Goal: Find specific page/section: Find specific page/section

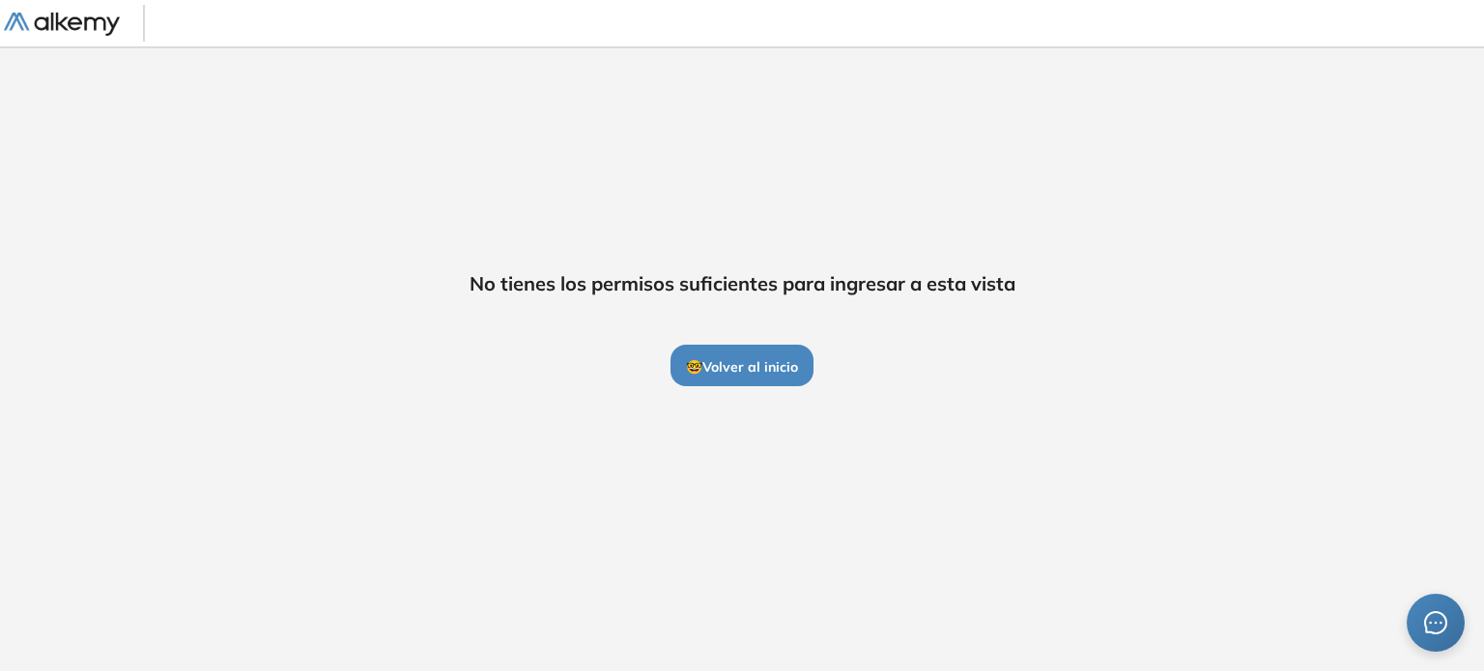
click at [731, 362] on span "🤓 Volver al inicio" at bounding box center [742, 366] width 112 height 17
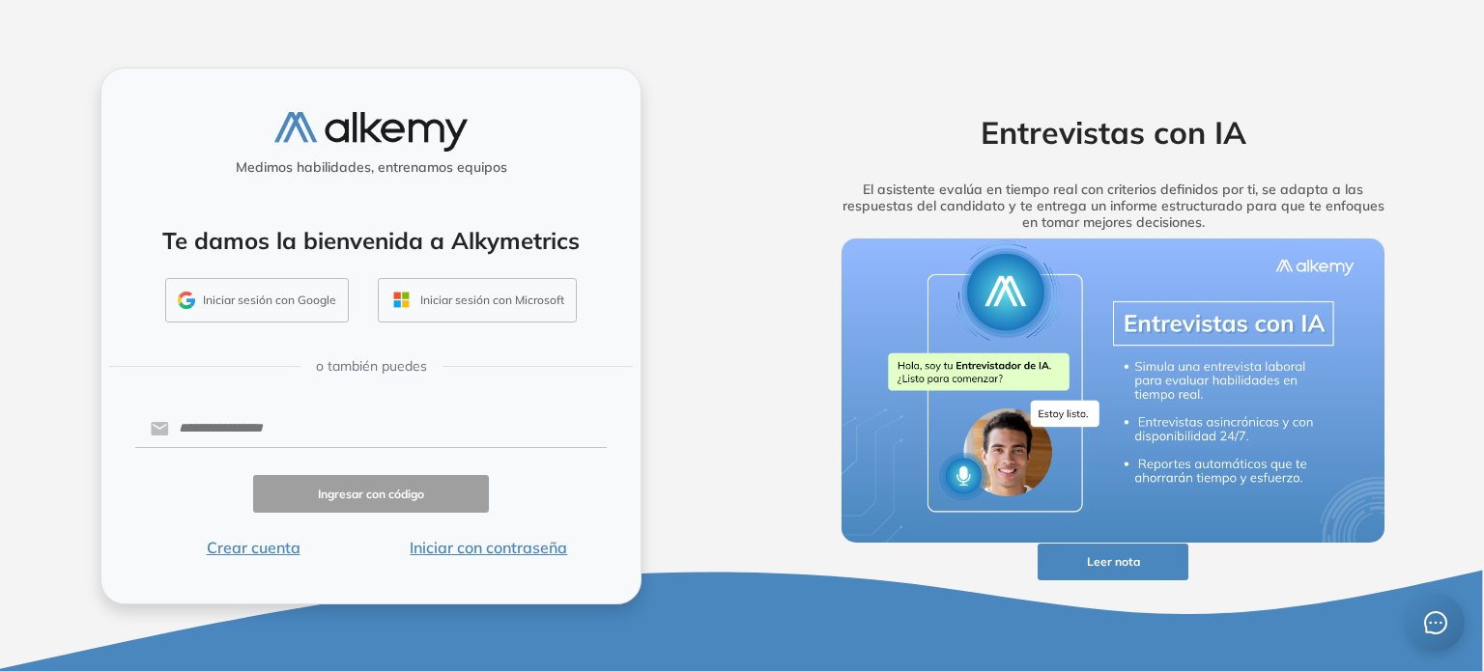
click at [311, 137] on img at bounding box center [370, 132] width 193 height 40
click at [291, 424] on input "text" at bounding box center [388, 429] width 438 height 37
type input "**********"
click button "Ingresar con código" at bounding box center [371, 494] width 236 height 38
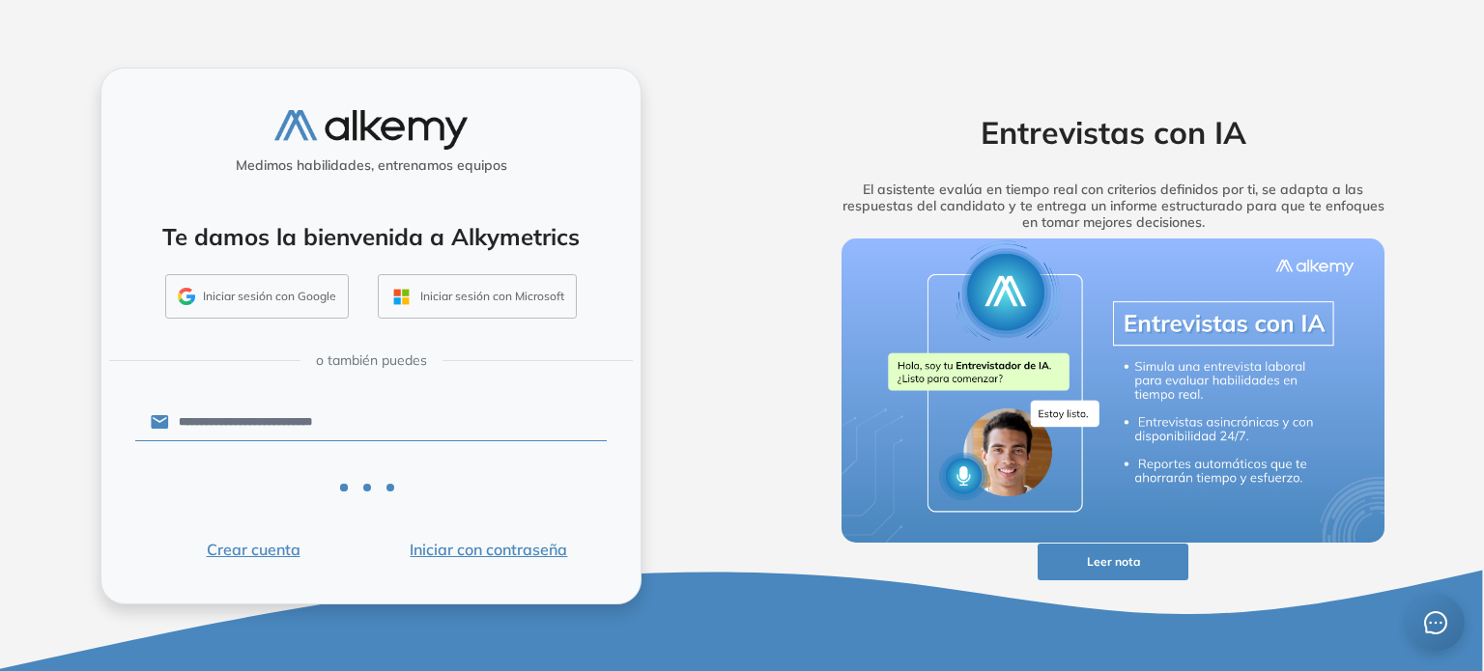
click at [259, 477] on div at bounding box center [370, 492] width 471 height 46
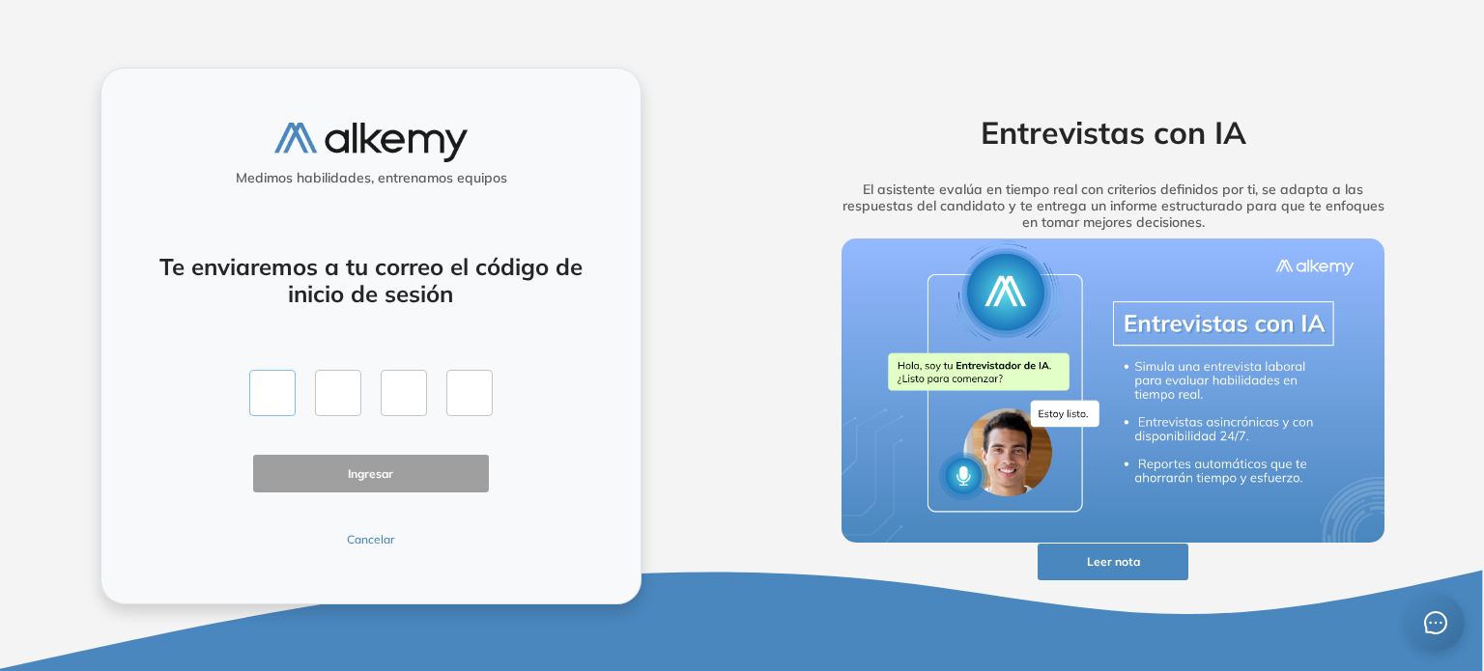
click at [293, 398] on input "text" at bounding box center [272, 393] width 46 height 46
type input "*"
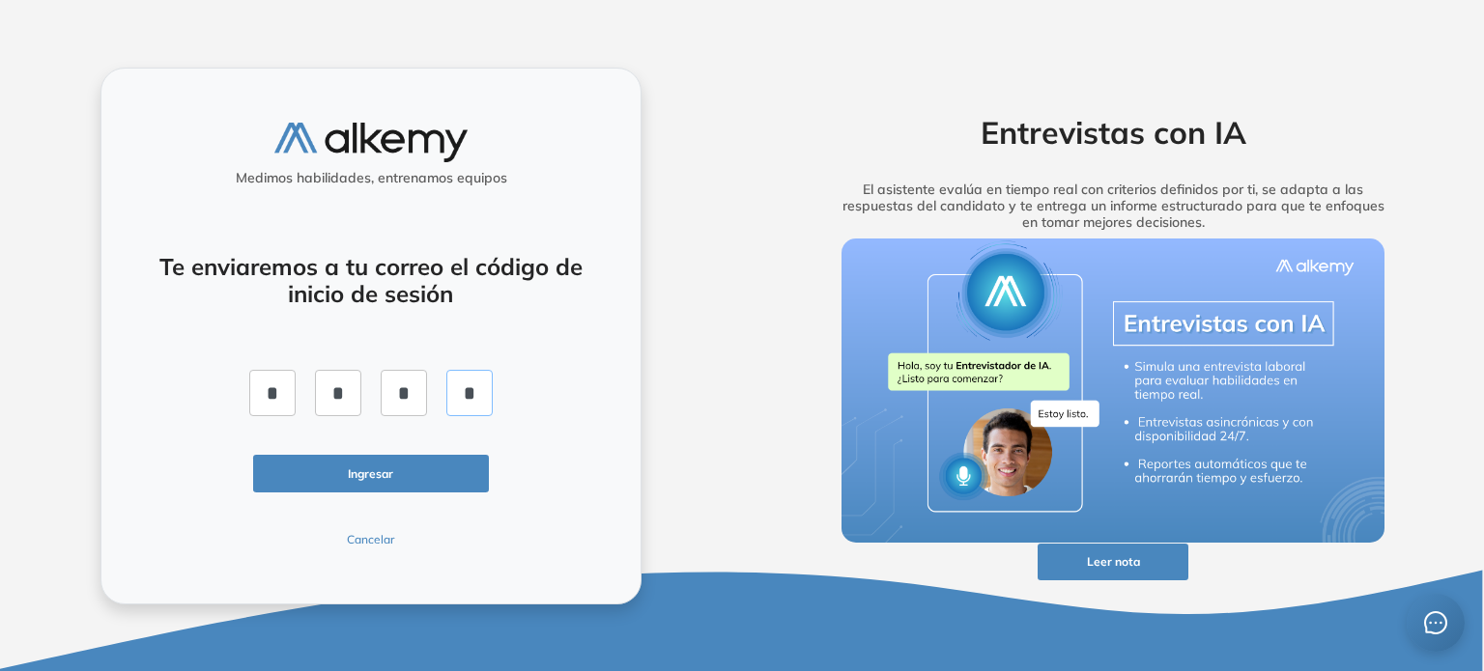
type input "*"
click at [333, 471] on button "Ingresar" at bounding box center [371, 474] width 236 height 38
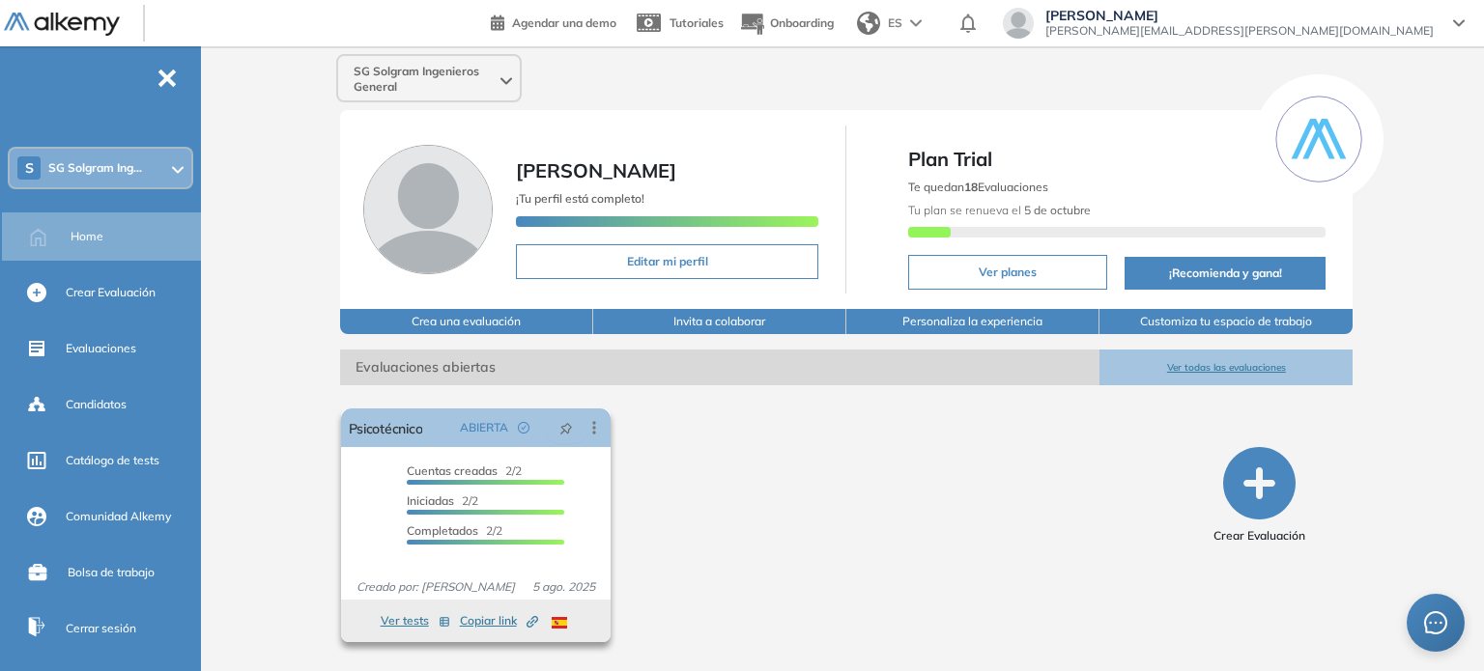
click at [452, 505] on span "Iniciadas" at bounding box center [430, 501] width 47 height 14
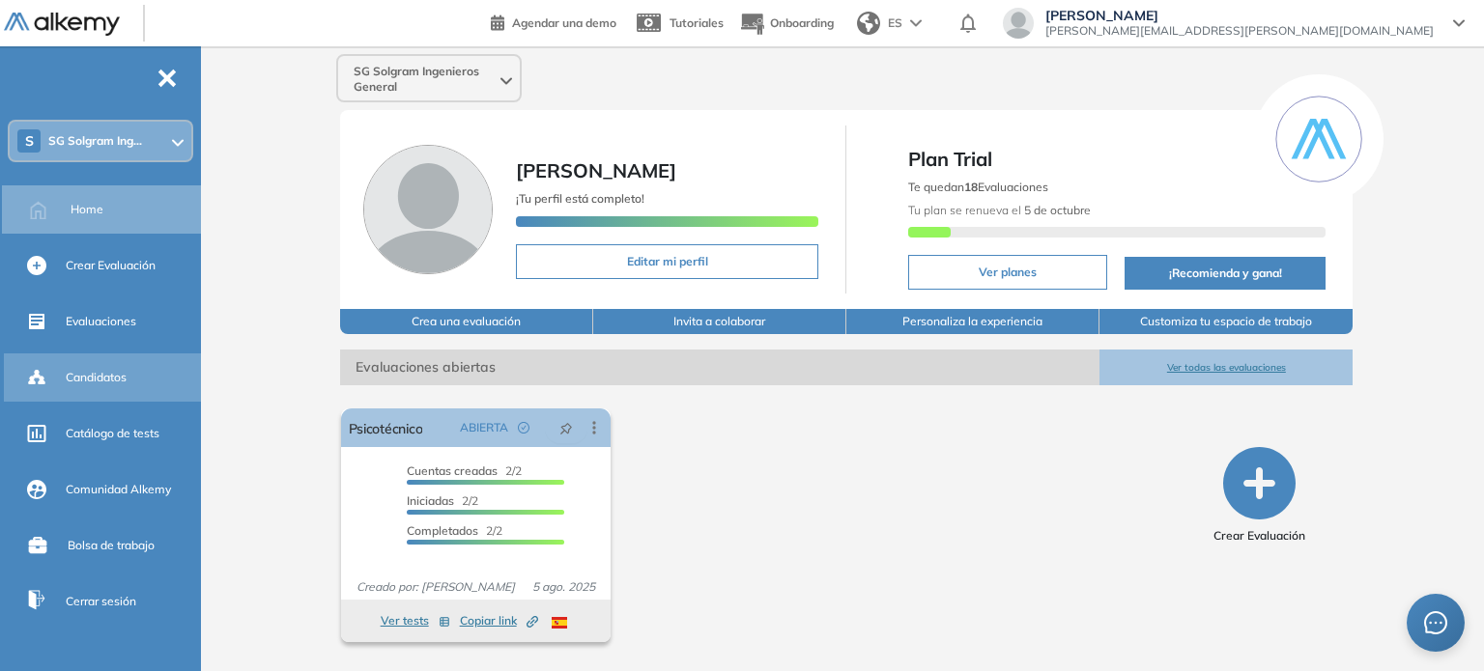
scroll to position [63, 0]
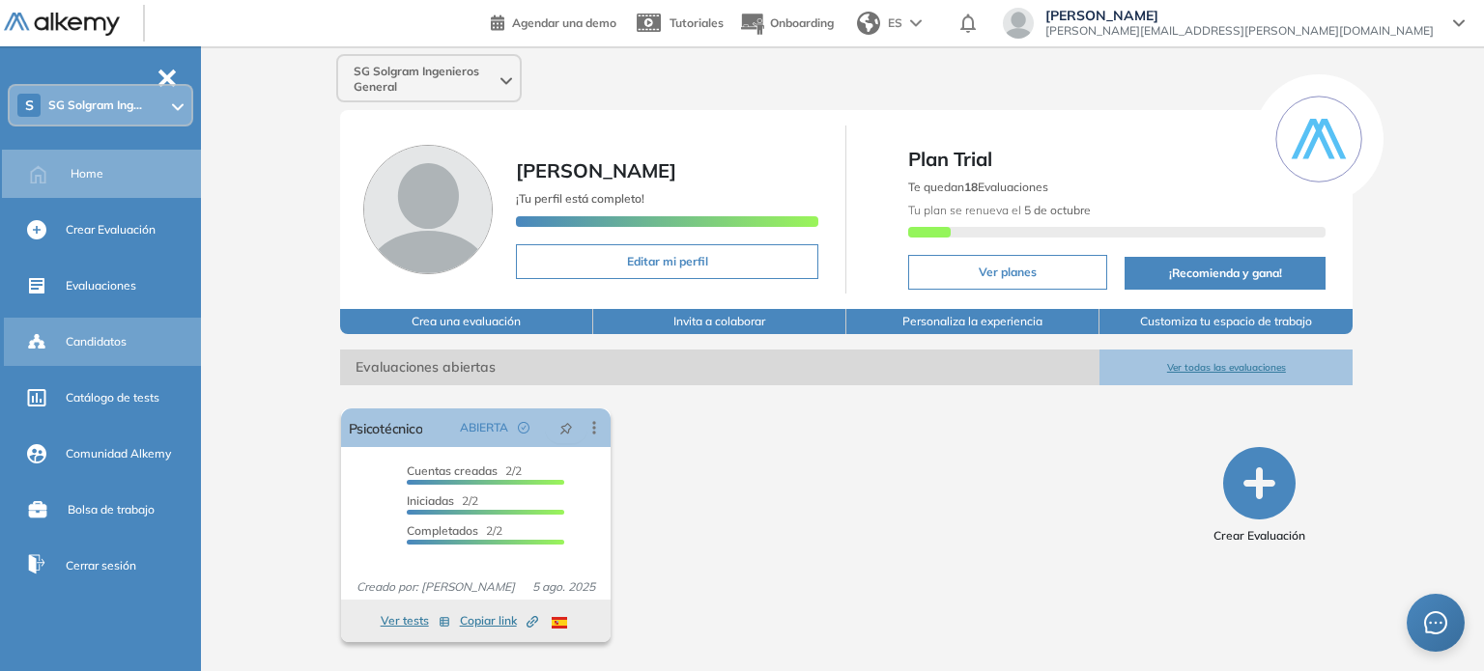
click at [100, 326] on div "Candidatos" at bounding box center [131, 342] width 131 height 33
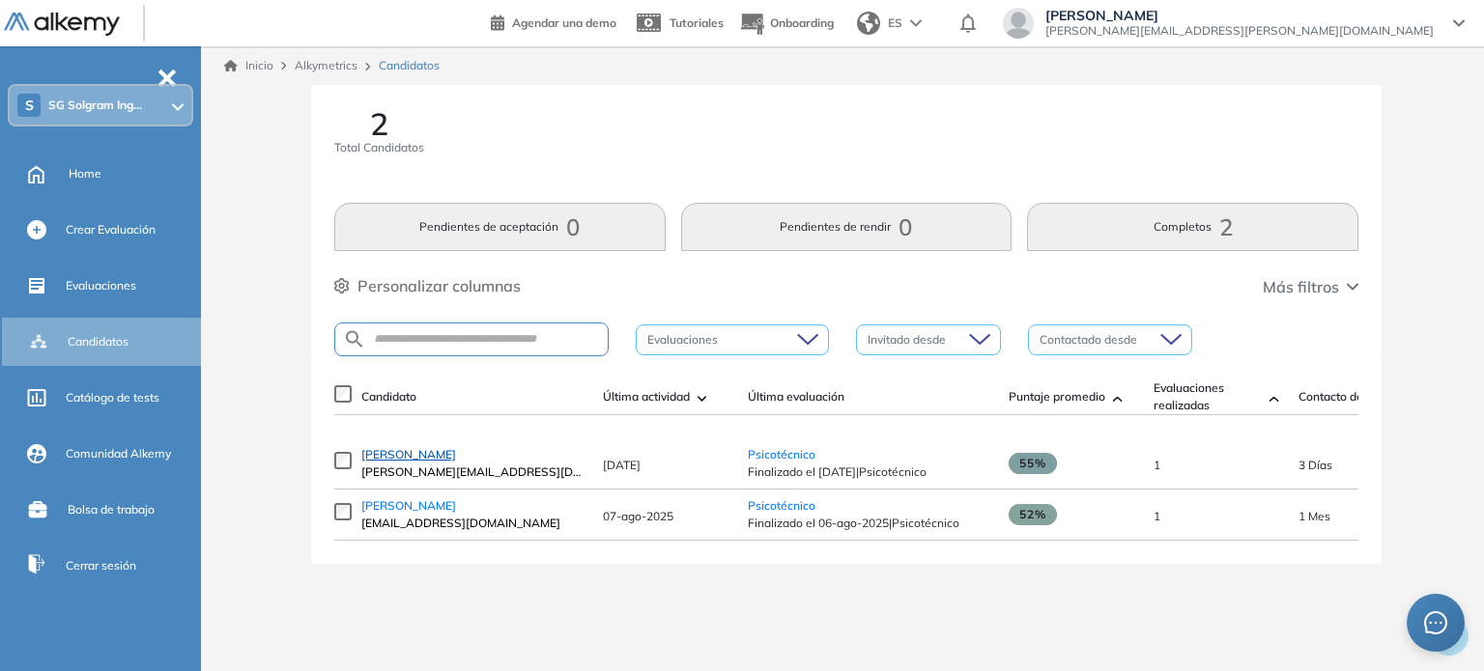
click at [414, 462] on span "[PERSON_NAME]" at bounding box center [408, 454] width 95 height 14
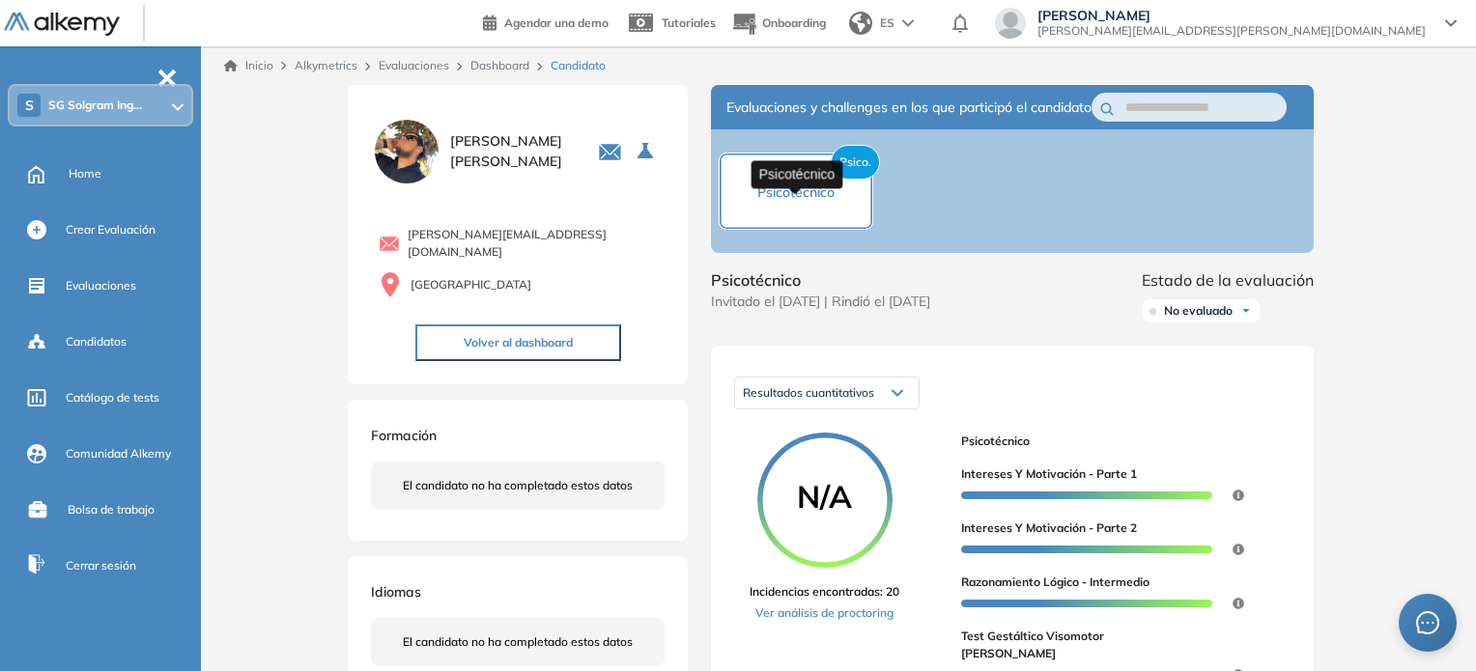
click at [781, 201] on span "Psicotécnico" at bounding box center [795, 192] width 77 height 17
